Goal: Task Accomplishment & Management: Manage account settings

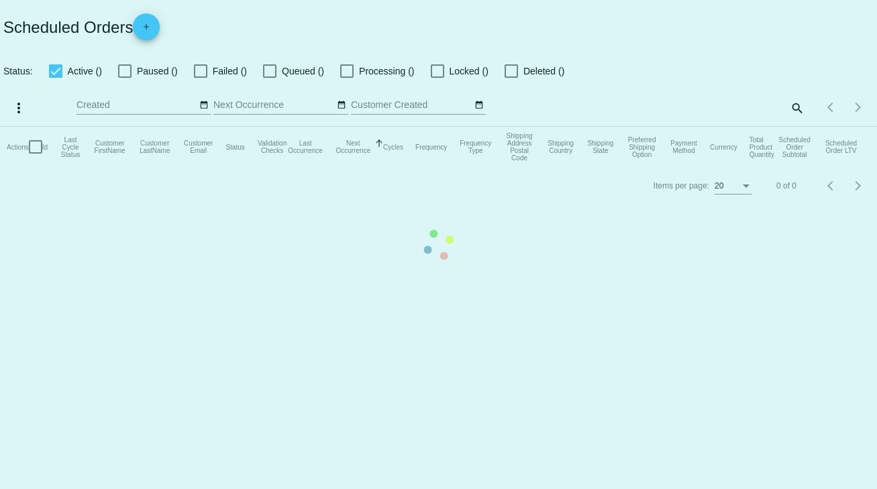
checkbox input "true"
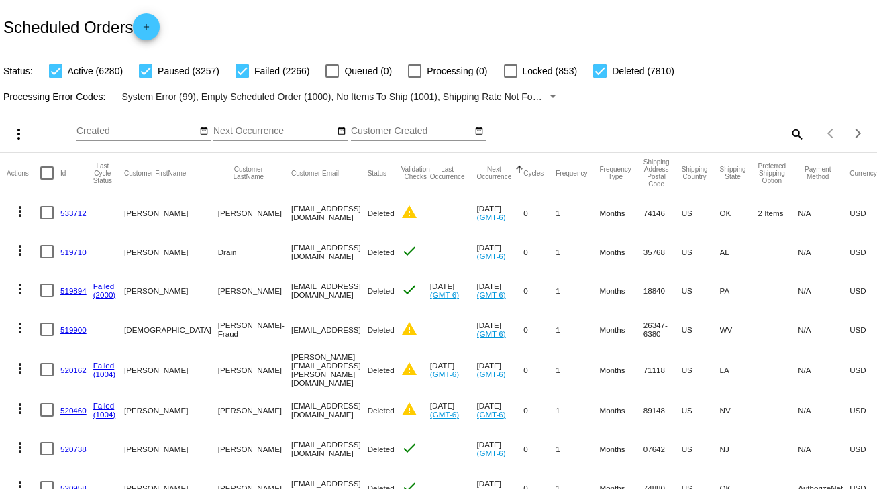
click at [794, 131] on mat-icon "search" at bounding box center [796, 133] width 16 height 21
click at [794, 131] on input "Search" at bounding box center [695, 131] width 219 height 11
paste input "578951"
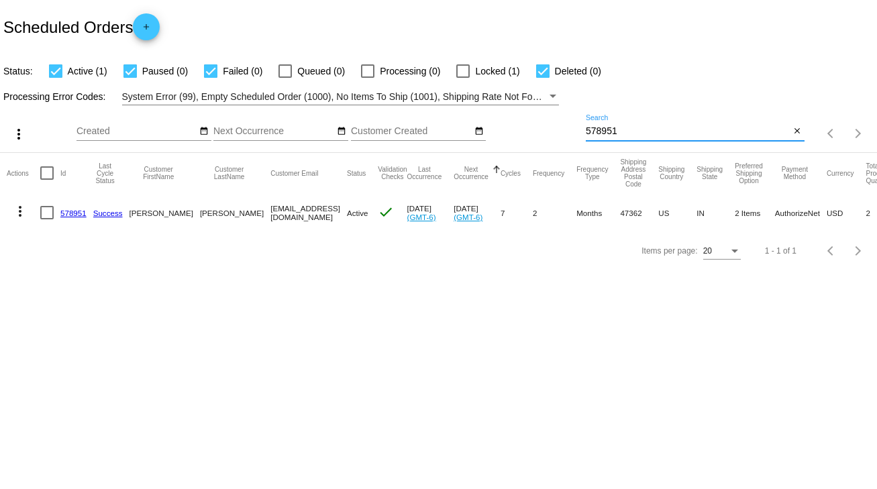
type input "578951"
click at [72, 209] on link "578951" at bounding box center [73, 213] width 26 height 9
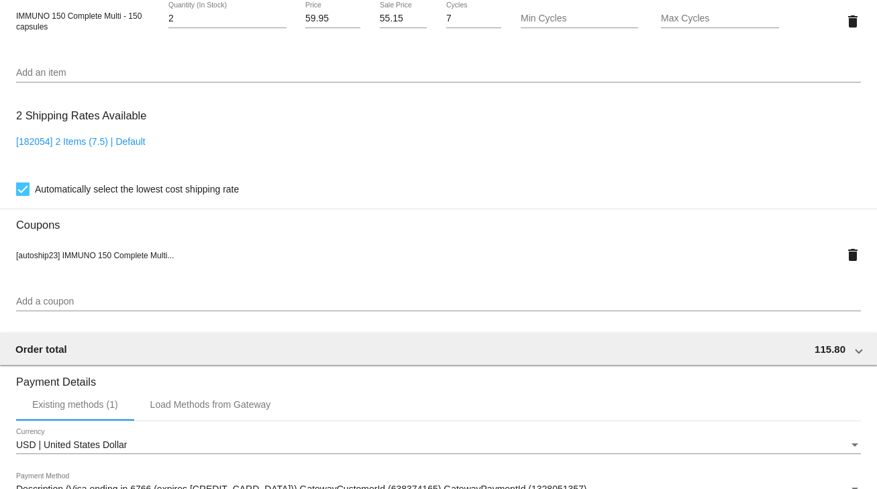
scroll to position [698, 0]
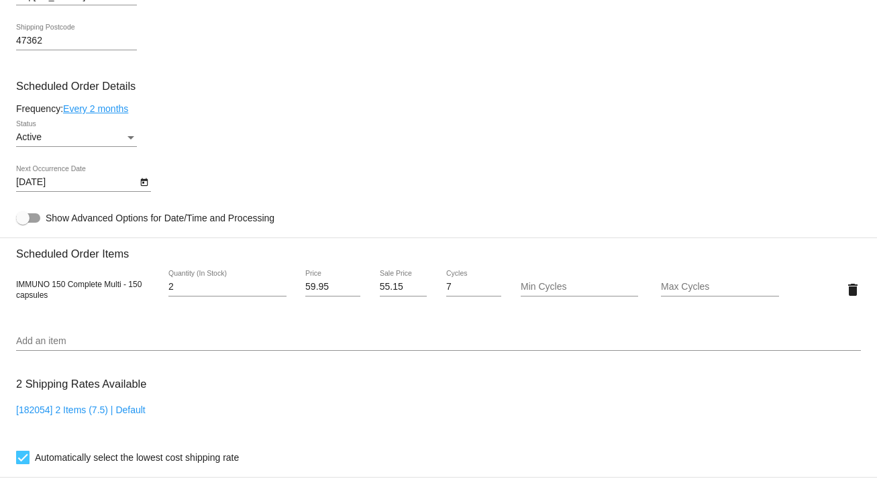
click at [143, 184] on icon "Open calendar" at bounding box center [144, 182] width 9 height 16
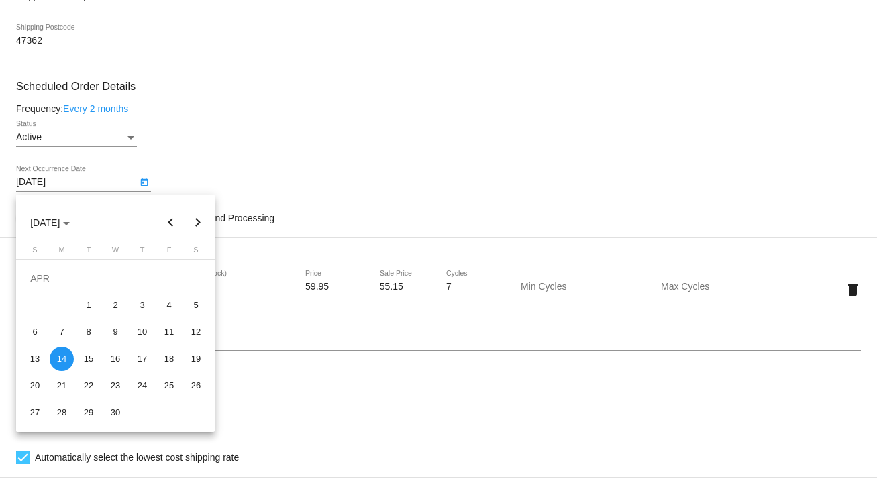
click at [197, 223] on button "Next month" at bounding box center [197, 222] width 27 height 27
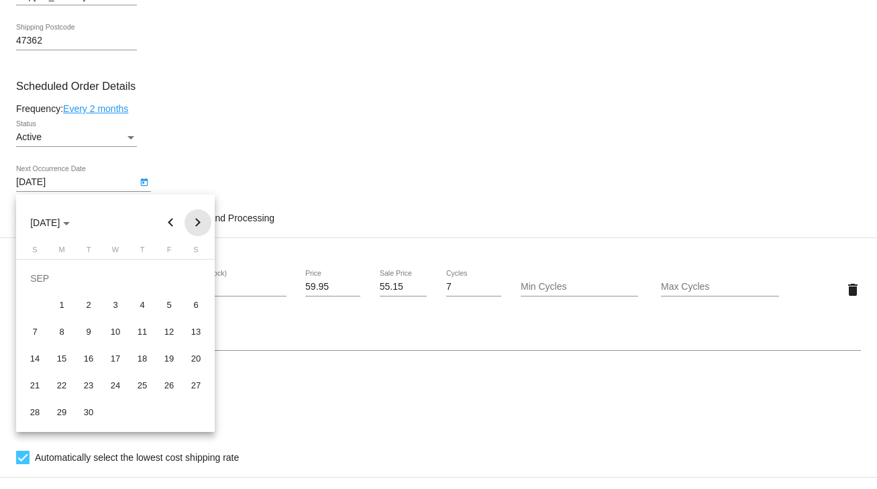
click at [195, 217] on button "Next month" at bounding box center [197, 222] width 27 height 27
click at [119, 280] on div "1" at bounding box center [115, 278] width 24 height 24
type input "10/1/2025"
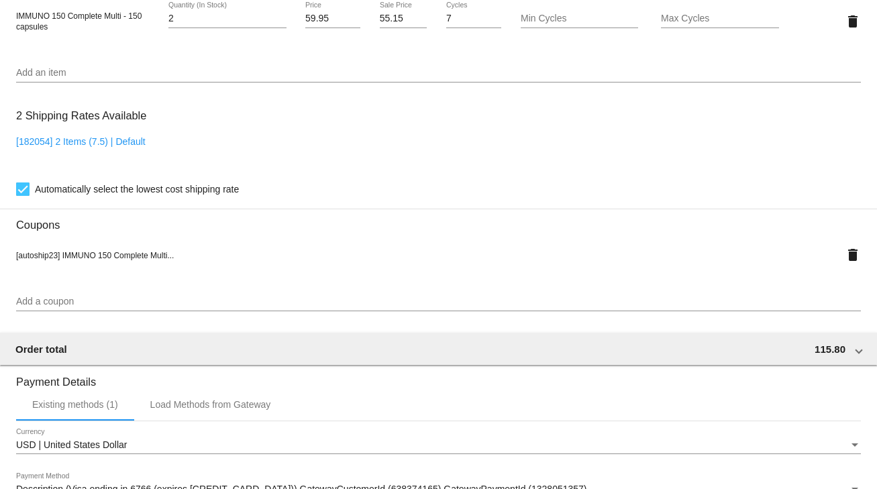
scroll to position [1188, 0]
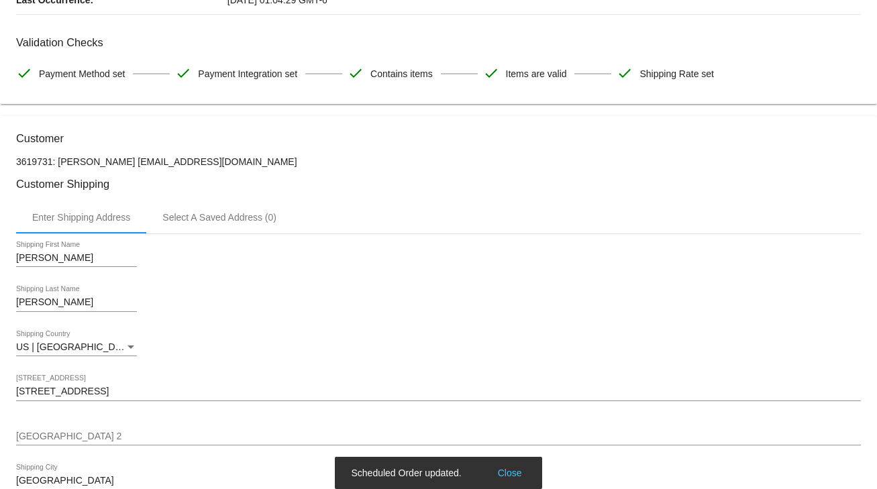
scroll to position [0, 0]
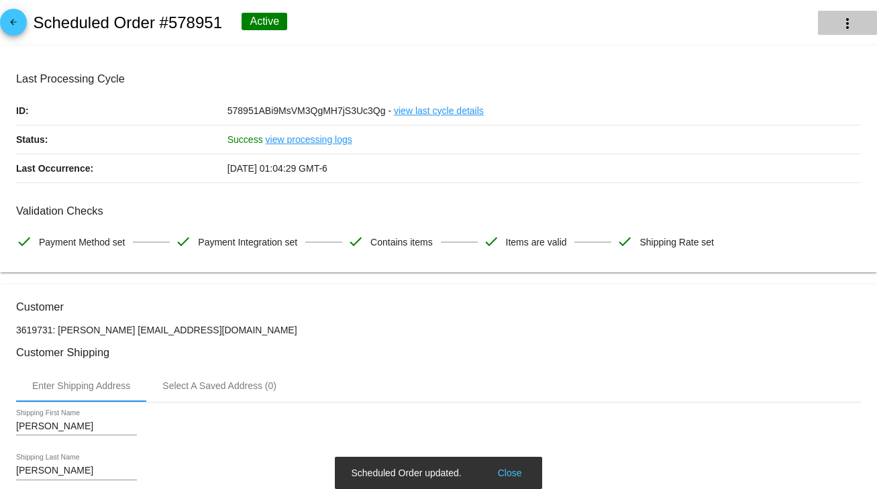
click at [840, 25] on mat-icon "more_vert" at bounding box center [847, 23] width 16 height 16
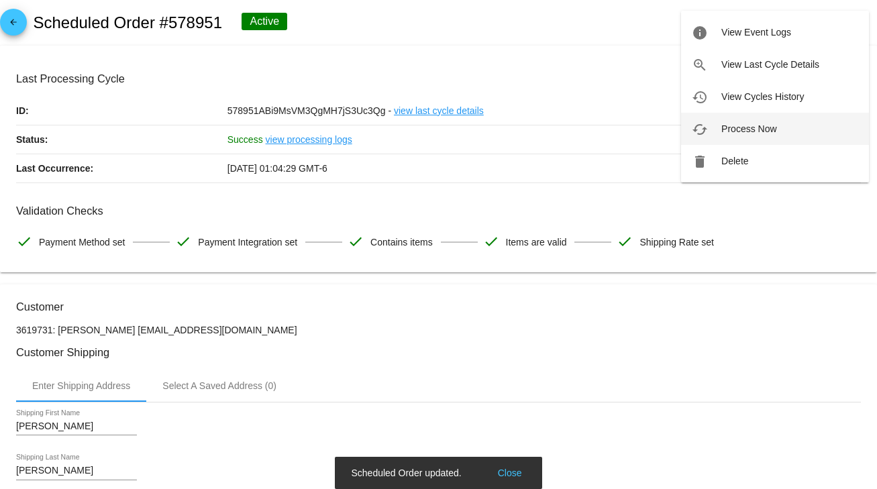
click at [721, 134] on button "cached Process Now" at bounding box center [775, 129] width 188 height 32
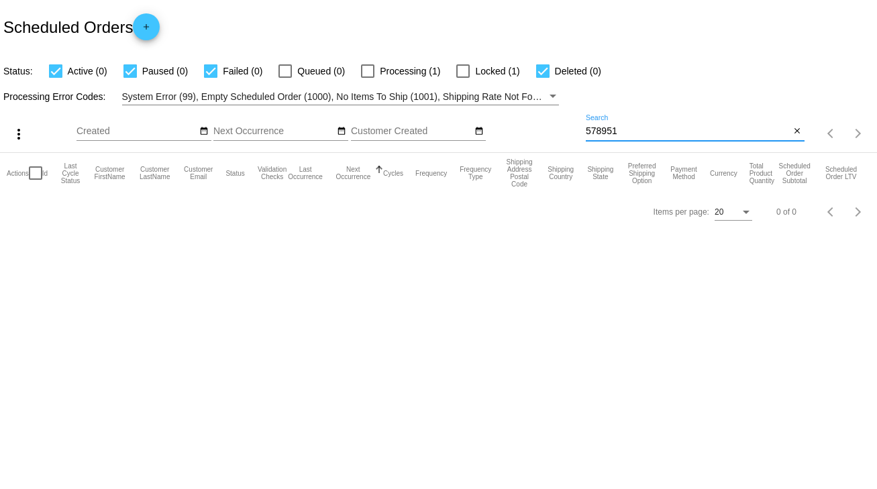
click at [623, 126] on input "578951" at bounding box center [688, 131] width 205 height 11
type input "578951"
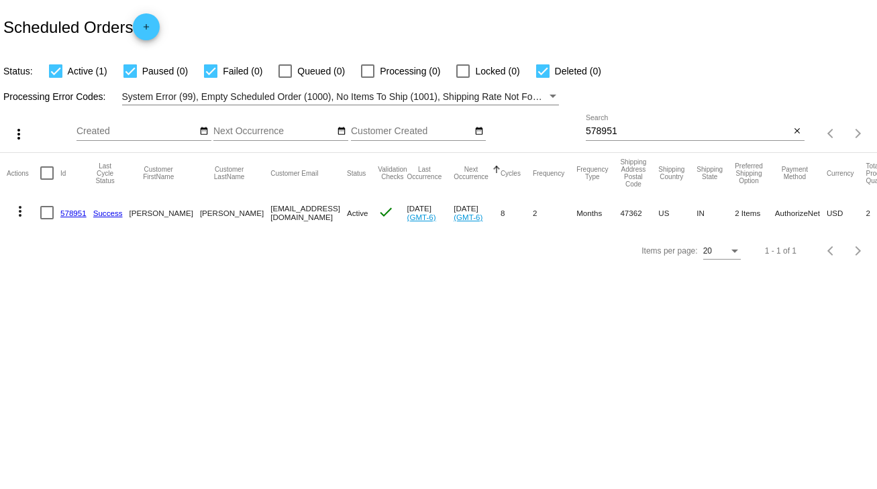
drag, startPoint x: 211, startPoint y: 211, endPoint x: 290, endPoint y: 211, distance: 78.5
click at [290, 211] on mat-row "more_vert 578951 Success David McAlister mcanaedi@gmail.com Active check Oct 1 …" at bounding box center [492, 212] width 971 height 39
copy mat-row "[EMAIL_ADDRESS][DOMAIN_NAME]"
click at [64, 210] on link "578951" at bounding box center [73, 213] width 26 height 9
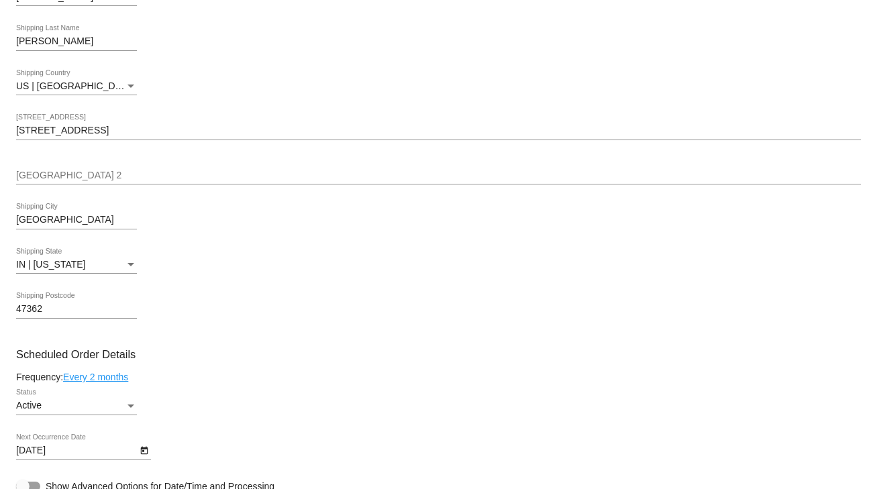
scroll to position [644, 0]
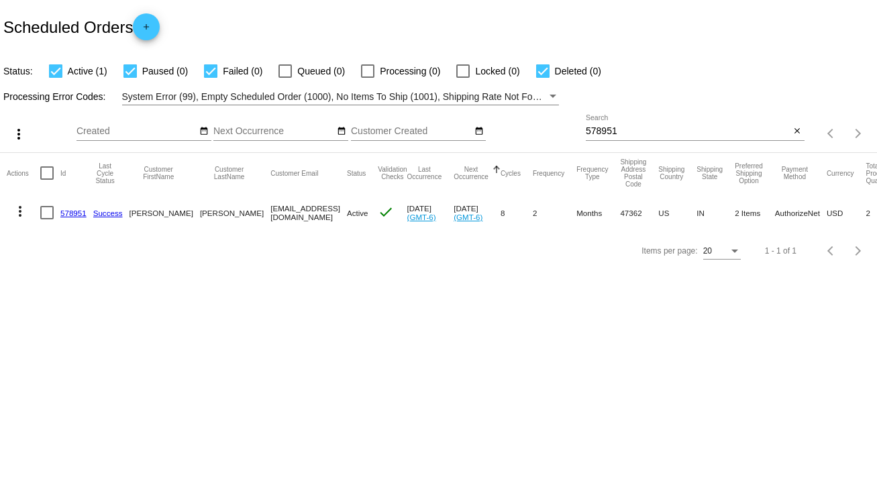
click at [48, 212] on div at bounding box center [46, 212] width 13 height 13
click at [47, 219] on input "checkbox" at bounding box center [46, 219] width 1 height 1
checkbox input "true"
click at [22, 213] on mat-icon "more_vert" at bounding box center [20, 211] width 16 height 16
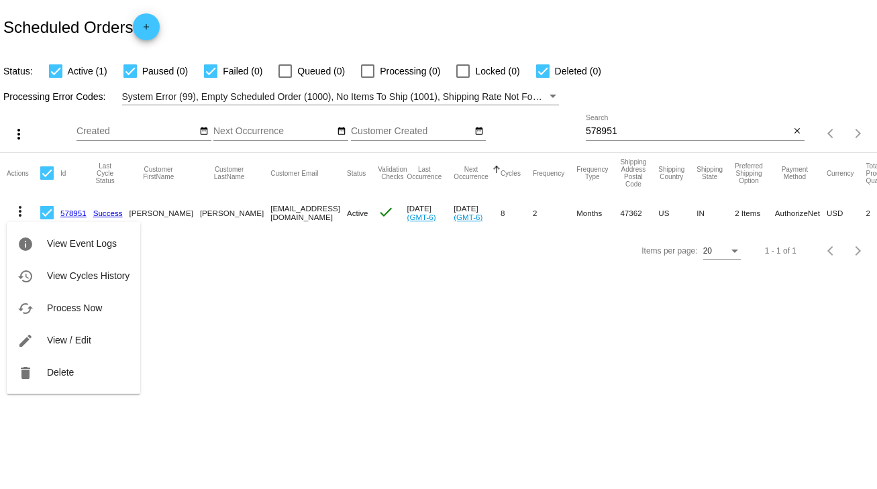
click at [197, 260] on div at bounding box center [438, 244] width 877 height 489
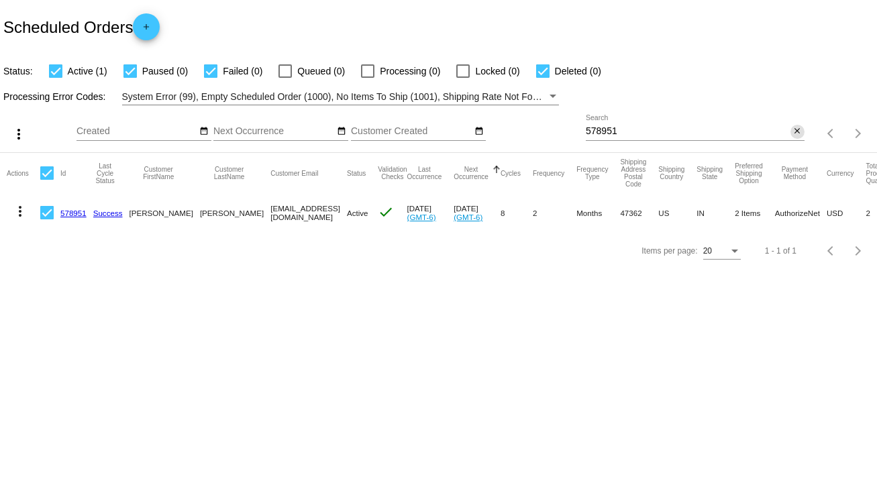
click at [792, 127] on mat-icon "close" at bounding box center [796, 131] width 9 height 11
